Goal: Task Accomplishment & Management: Use online tool/utility

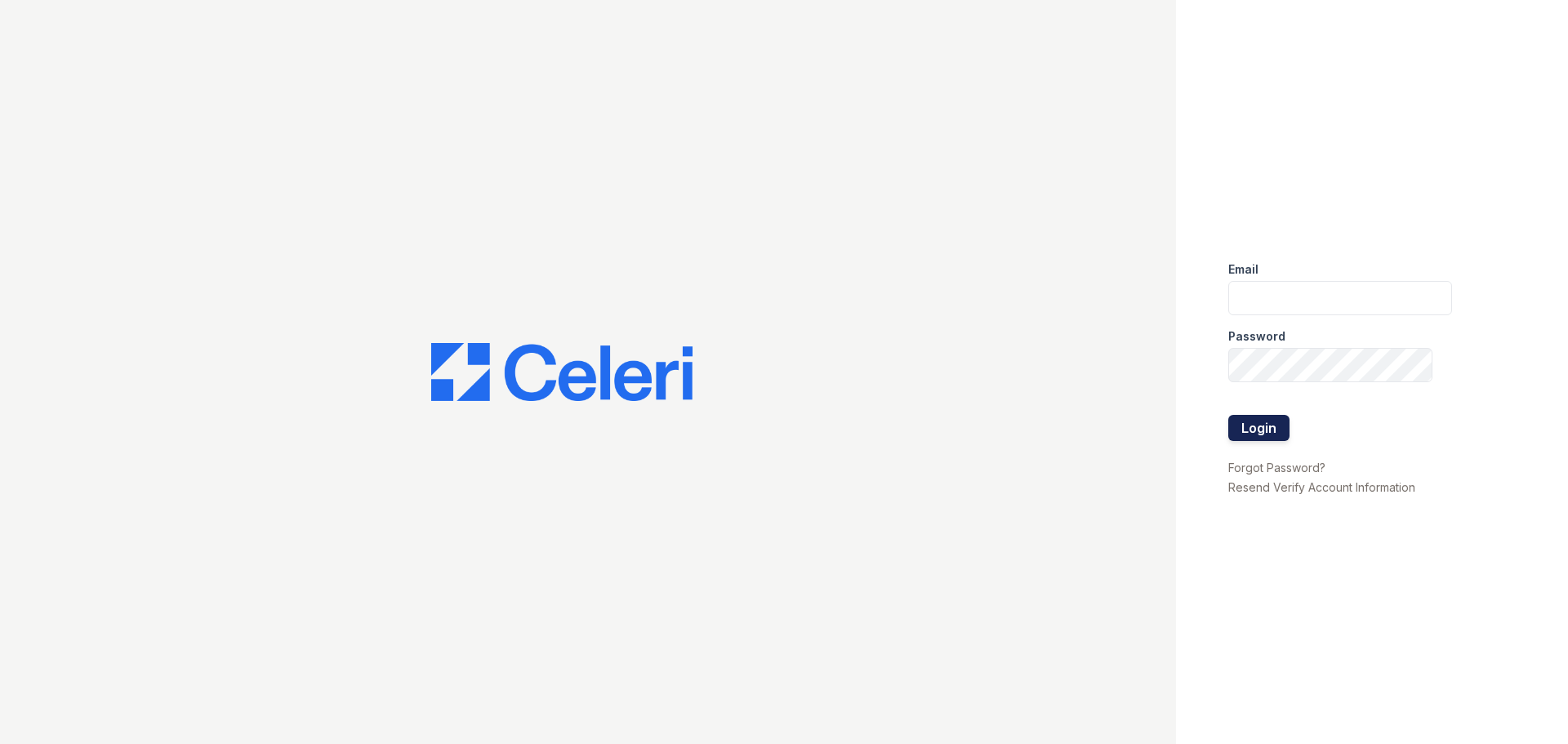
type input "arrivenorthbethesda@trinity-pm.com"
click at [1243, 423] on button "Login" at bounding box center [1259, 427] width 62 height 26
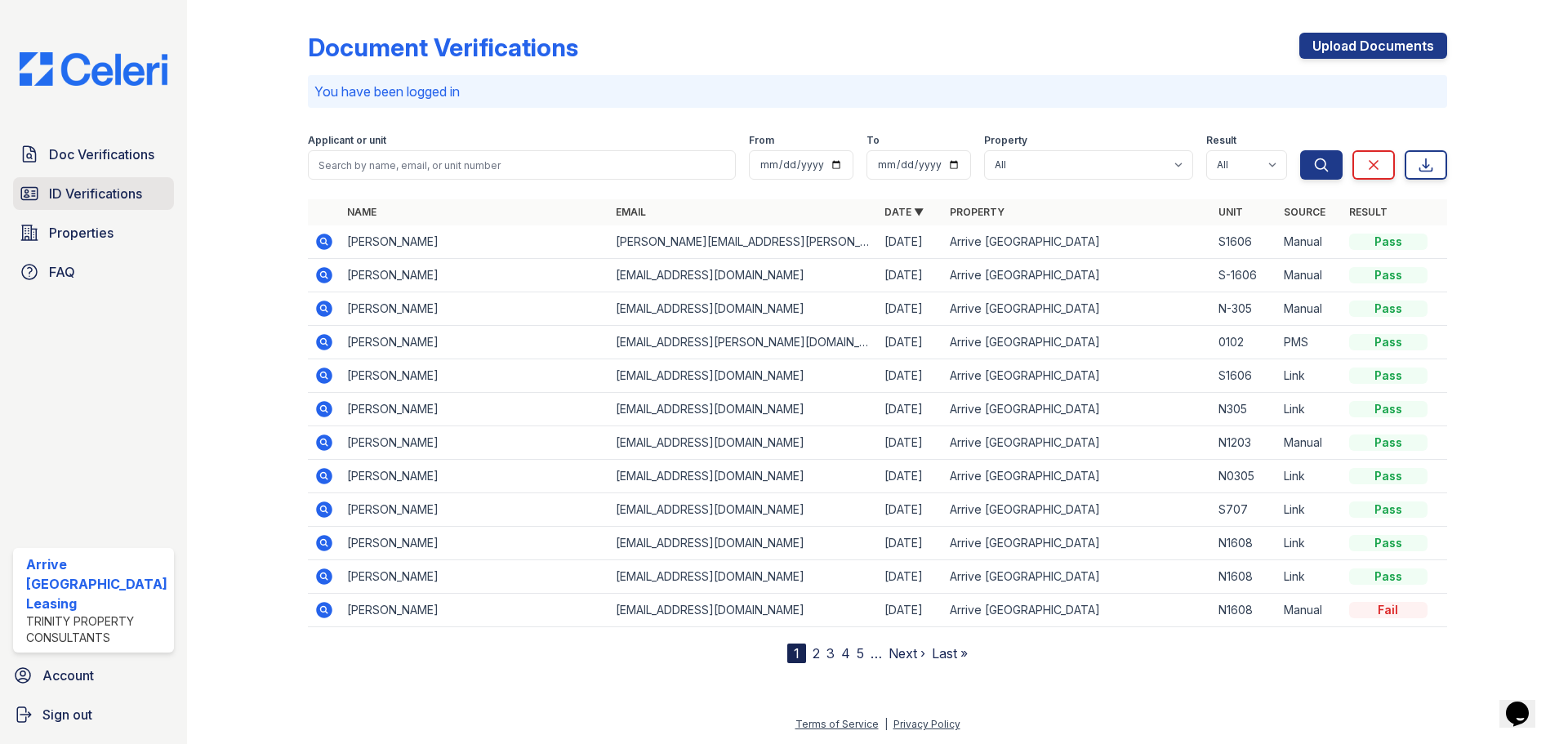
click at [87, 192] on span "ID Verifications" at bounding box center [96, 194] width 93 height 20
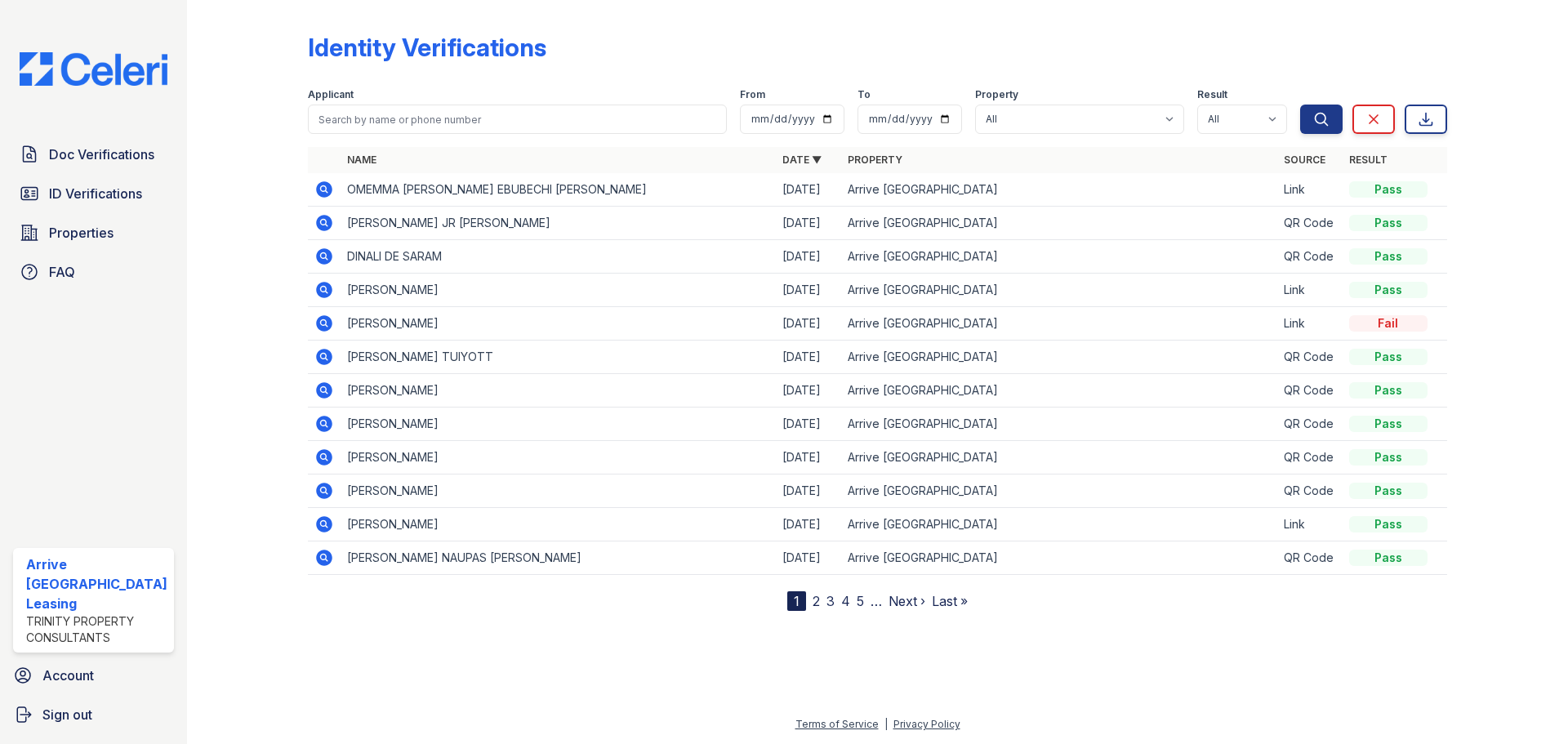
click at [323, 186] on icon at bounding box center [325, 190] width 20 height 20
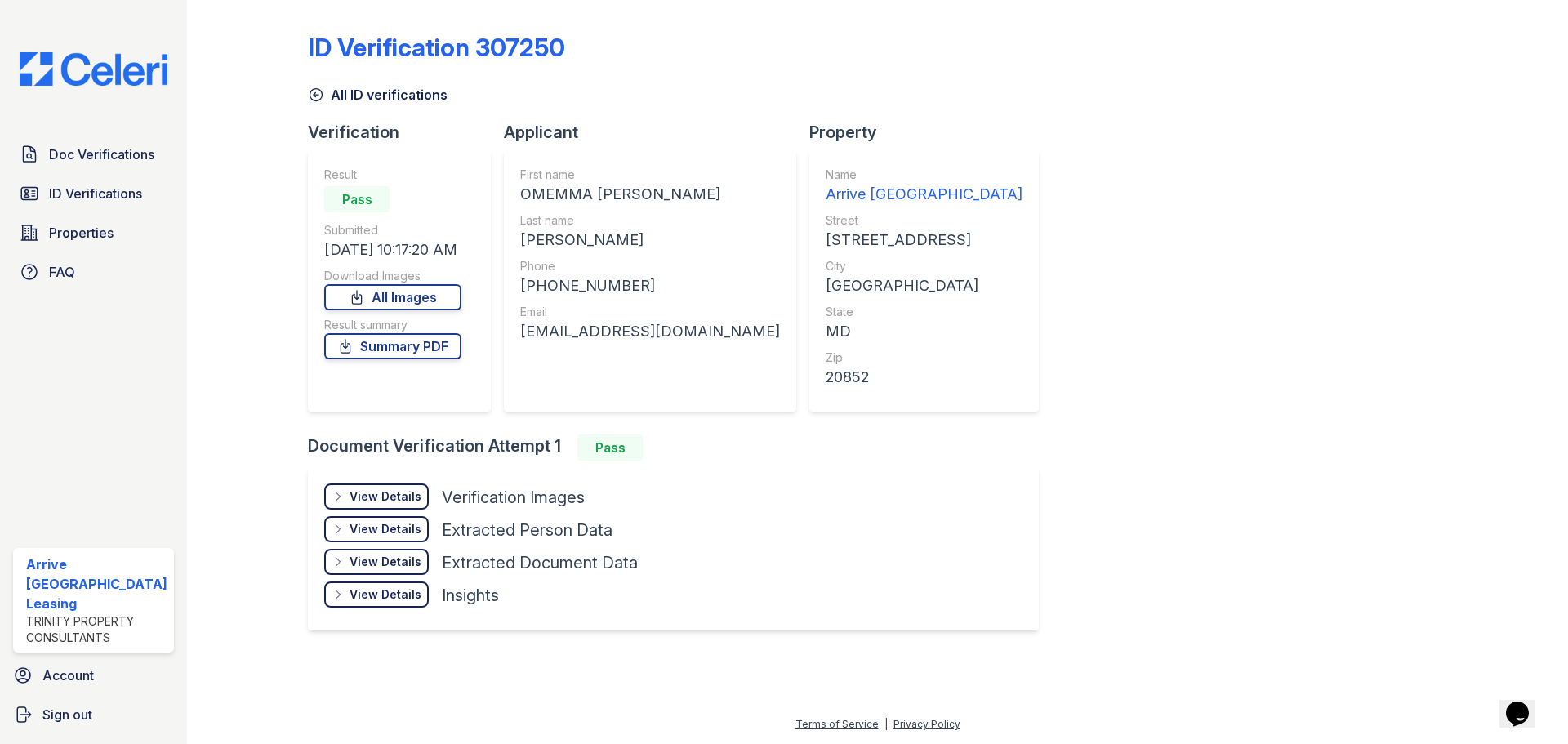
click at [313, 92] on icon at bounding box center [316, 95] width 17 height 17
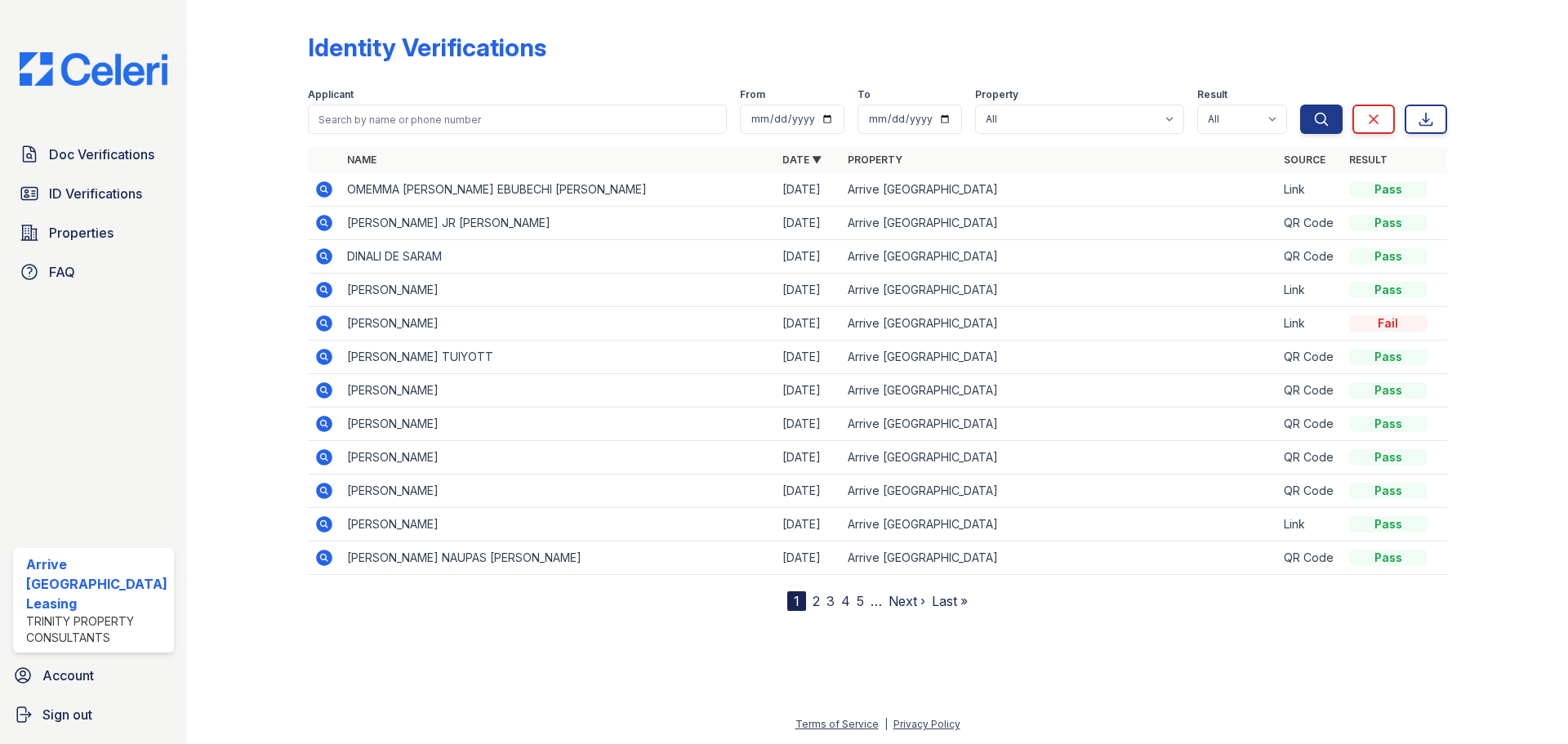
click at [323, 189] on icon at bounding box center [325, 190] width 20 height 20
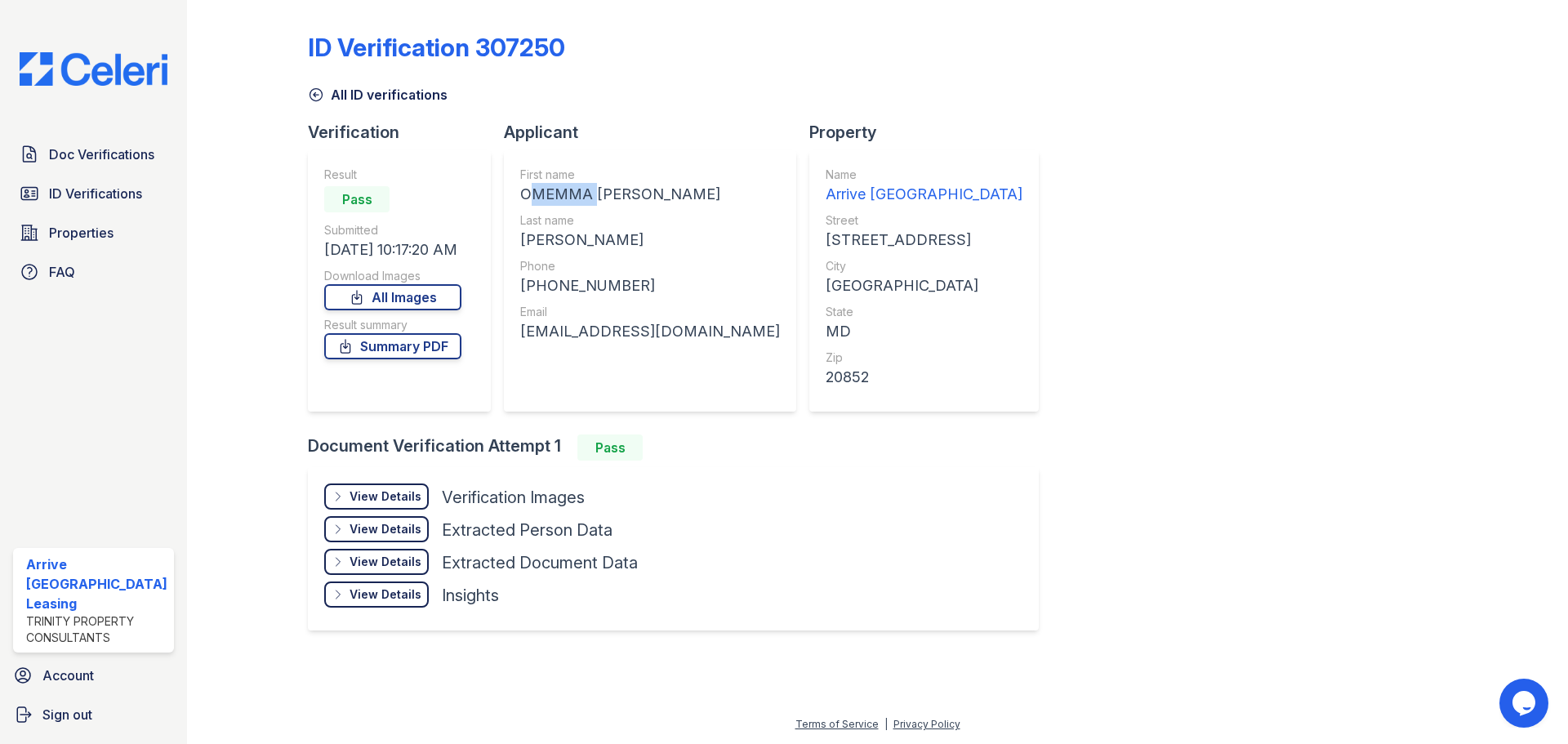
drag, startPoint x: 590, startPoint y: 194, endPoint x: 520, endPoint y: 192, distance: 70.0
click at [520, 192] on div "OMEMMA [PERSON_NAME]" at bounding box center [650, 194] width 260 height 22
copy div "OMEMMA"
click at [692, 205] on div "OMEMMA [PERSON_NAME]" at bounding box center [650, 194] width 260 height 22
drag, startPoint x: 631, startPoint y: 192, endPoint x: 699, endPoint y: 202, distance: 68.7
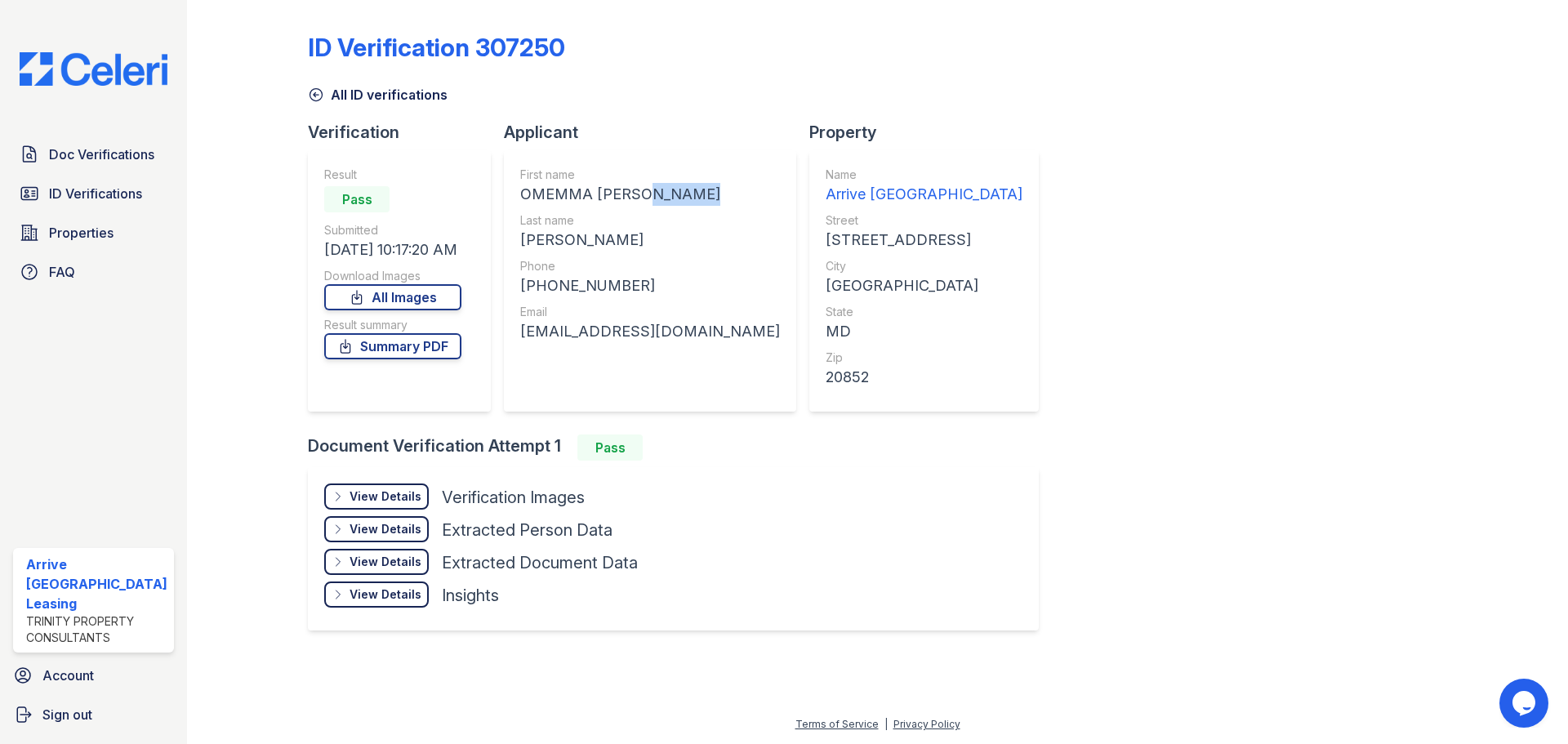
click at [699, 202] on div "OMEMMA [PERSON_NAME]" at bounding box center [650, 194] width 260 height 22
click at [705, 197] on div "First name OMEMMA NINA EBUBECHI Last name OKEY-UCHE Phone +12404256808 Email on…" at bounding box center [650, 281] width 292 height 262
drag, startPoint x: 705, startPoint y: 197, endPoint x: 680, endPoint y: 196, distance: 25.0
click at [680, 196] on div "First name OMEMMA NINA EBUBECHI Last name OKEY-UCHE Phone +12404256808 Email on…" at bounding box center [650, 281] width 292 height 262
copy div "EBUBECHI"
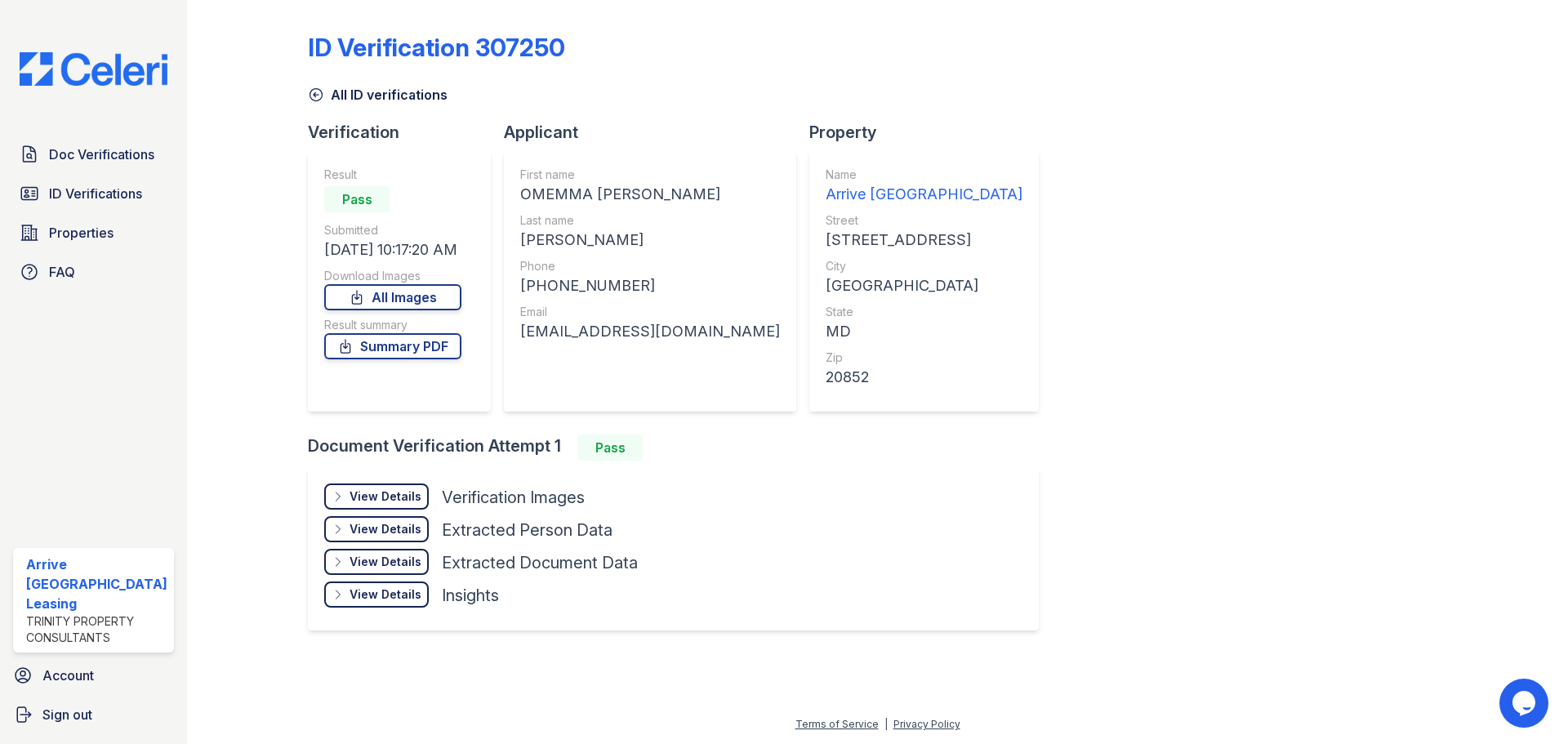
click at [1144, 194] on div "ID Verification 307250 All ID verifications Verification Result Pass Submitted …" at bounding box center [878, 330] width 1139 height 647
click at [118, 151] on span "Doc Verifications" at bounding box center [102, 155] width 105 height 20
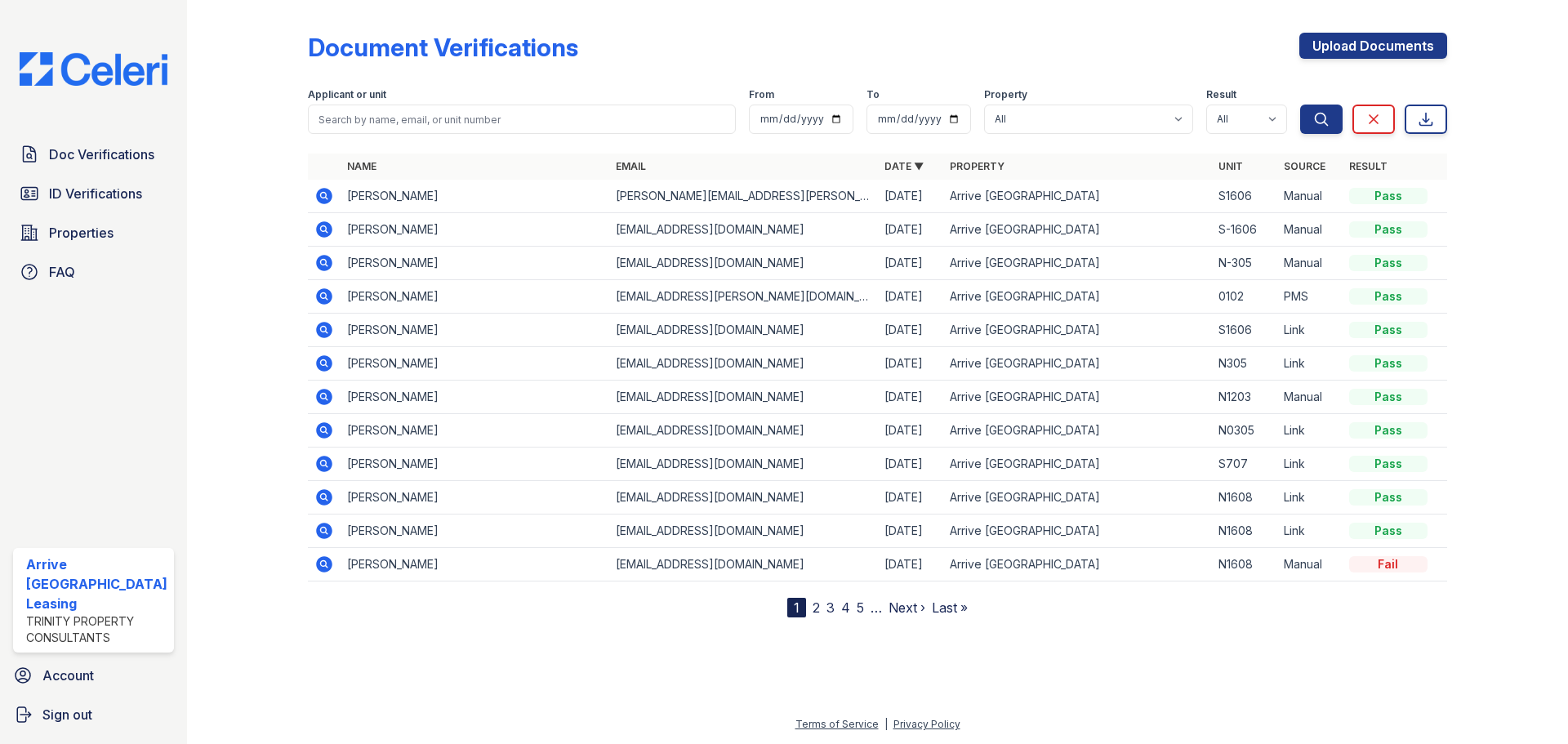
click at [816, 609] on link "2" at bounding box center [816, 608] width 7 height 17
click at [828, 611] on nav "« First ‹ Prev 1 2 3 4 5 6 … Next › Last »" at bounding box center [877, 608] width 280 height 20
click at [824, 610] on link "1" at bounding box center [824, 608] width 6 height 17
click at [327, 562] on icon at bounding box center [324, 565] width 17 height 17
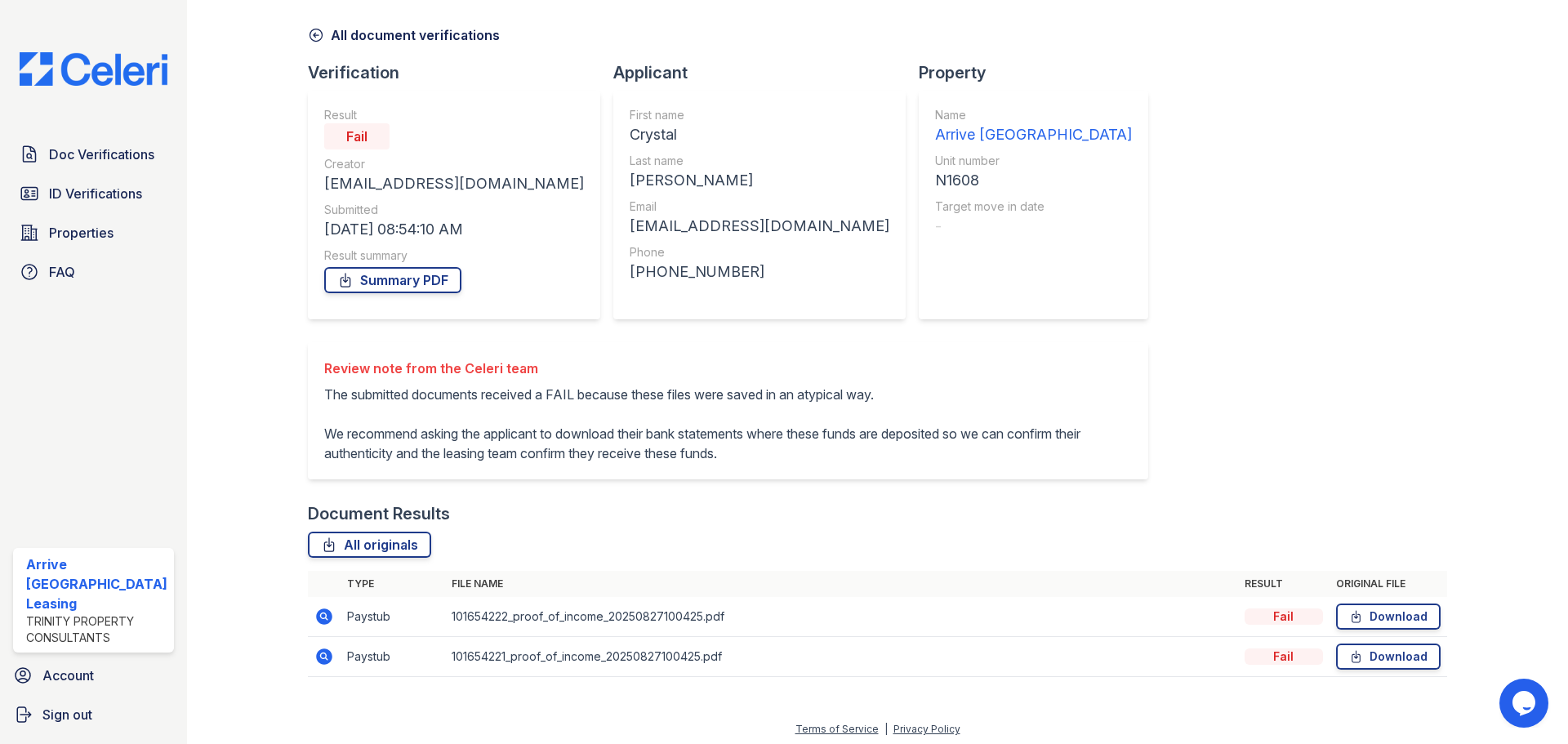
scroll to position [64, 0]
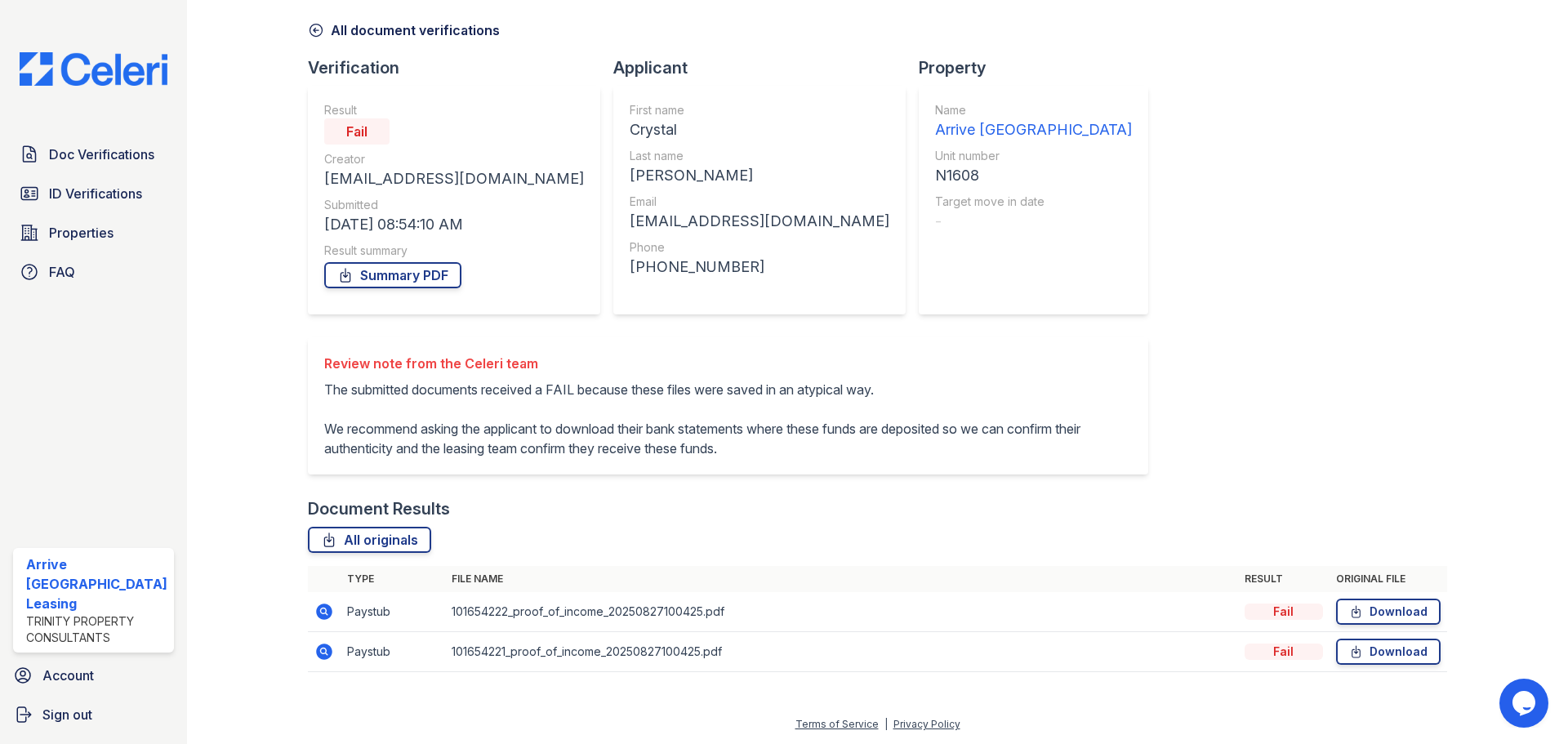
click at [323, 27] on link "All document verifications" at bounding box center [404, 31] width 192 height 20
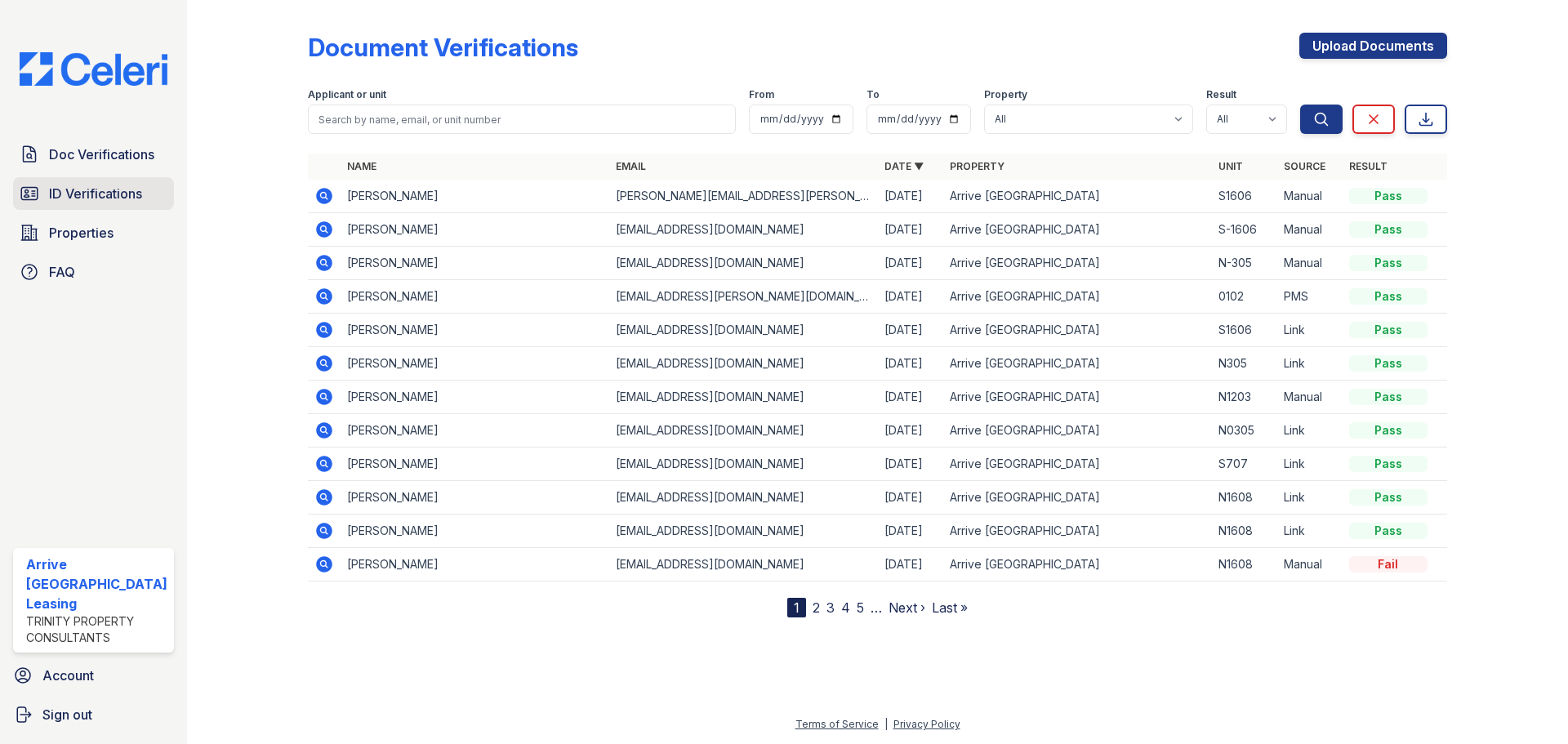
click at [113, 197] on span "ID Verifications" at bounding box center [96, 194] width 93 height 20
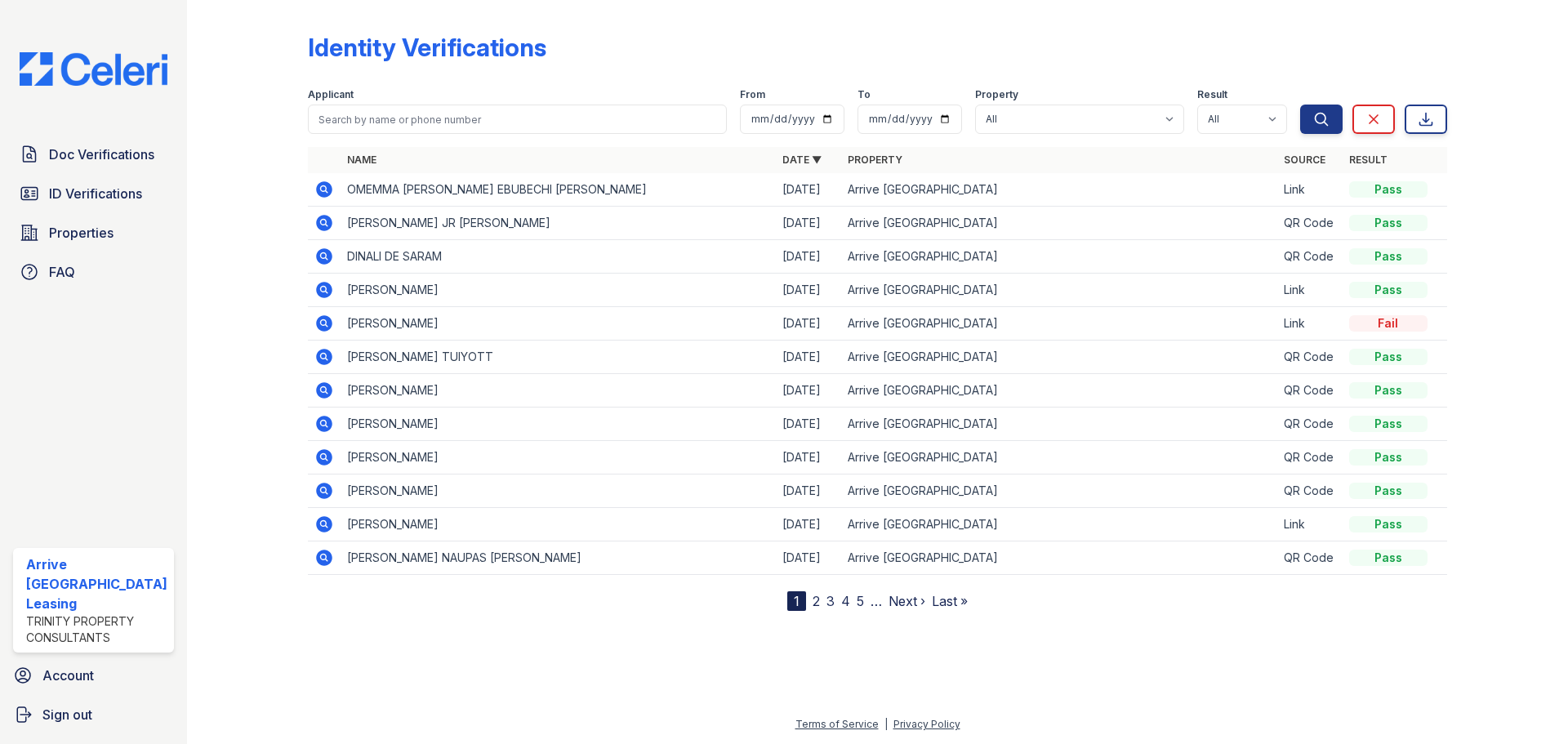
click at [324, 188] on icon at bounding box center [322, 188] width 4 height 4
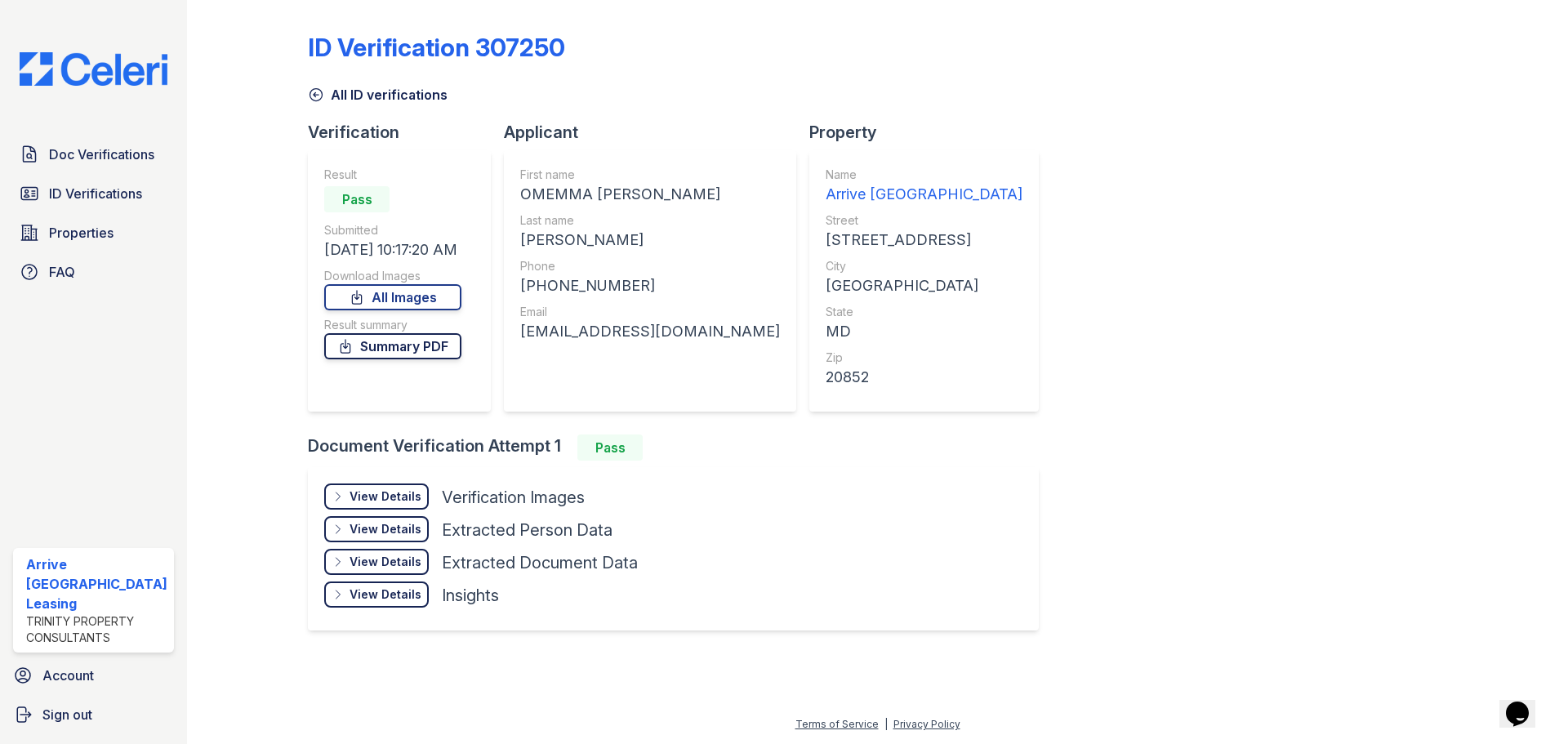
click at [420, 348] on link "Summary PDF" at bounding box center [392, 346] width 137 height 26
click at [441, 299] on link "All Images" at bounding box center [392, 297] width 137 height 26
click at [71, 227] on span "Properties" at bounding box center [81, 233] width 64 height 20
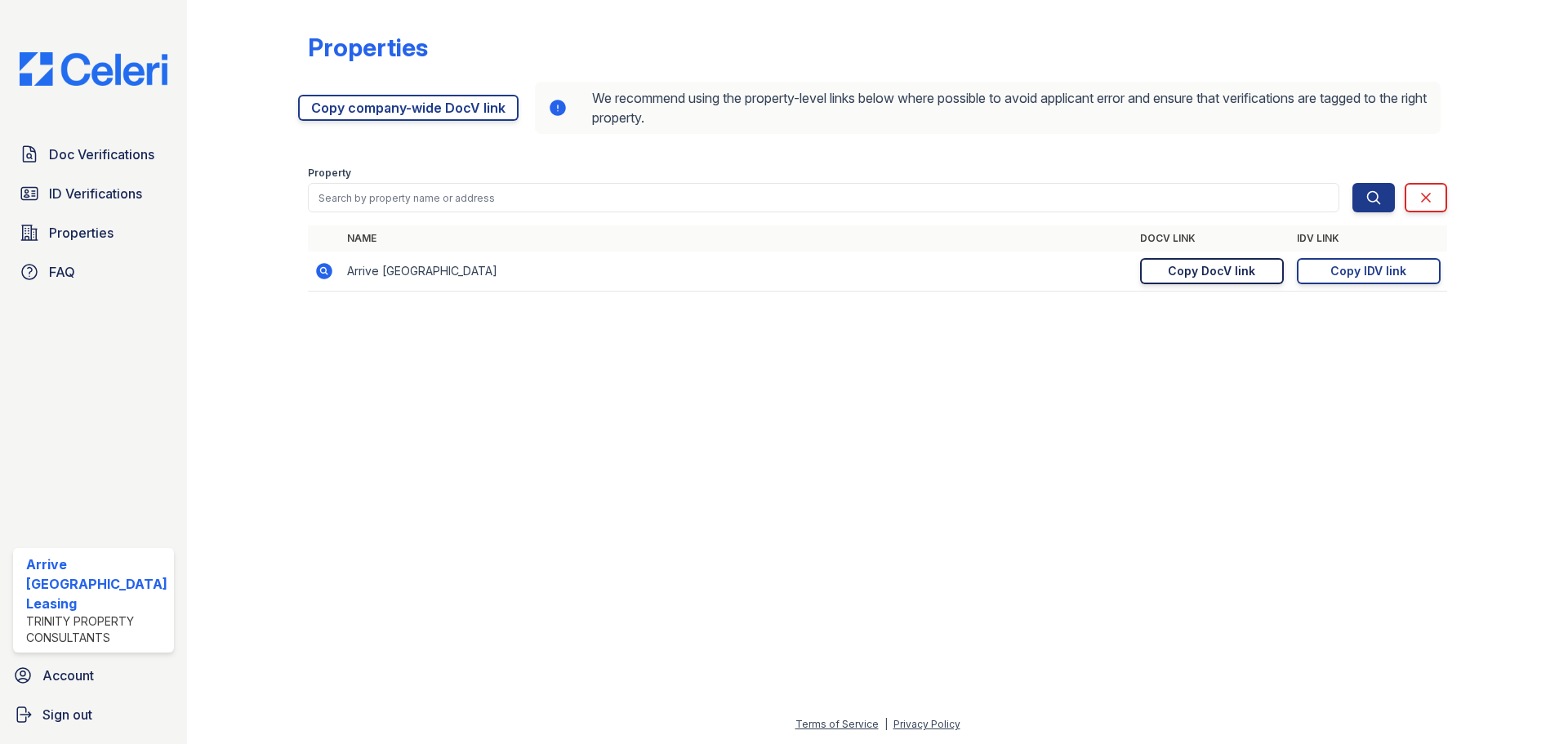
drag, startPoint x: 1248, startPoint y: 273, endPoint x: 1233, endPoint y: 268, distance: 15.8
click at [1247, 273] on div "Copy DocV link" at bounding box center [1211, 272] width 87 height 17
